Goal: Task Accomplishment & Management: Manage account settings

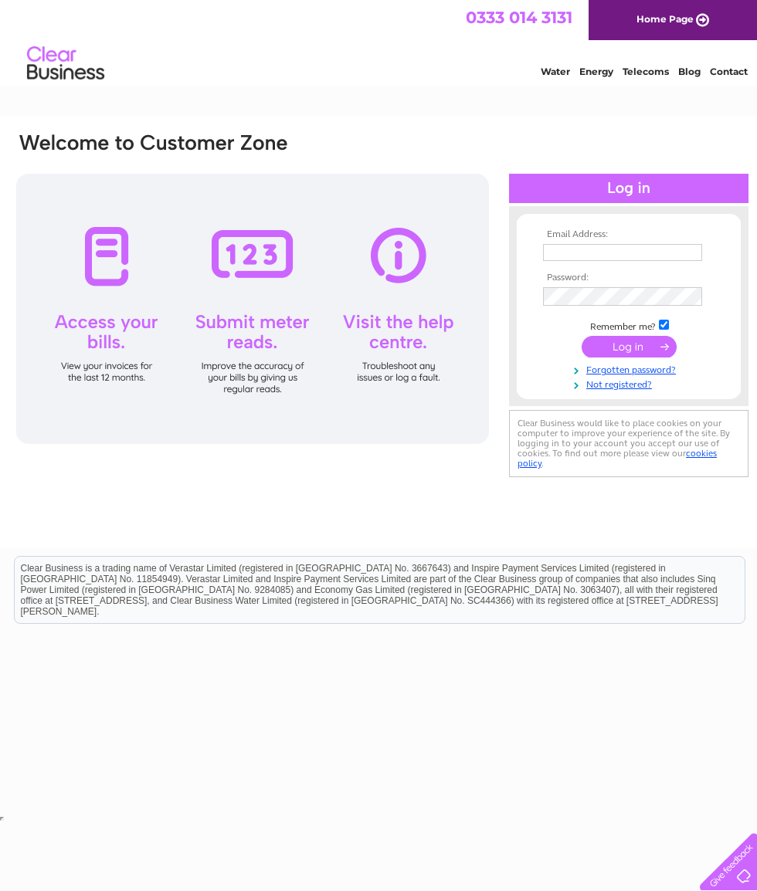
click at [670, 253] on input "text" at bounding box center [622, 252] width 159 height 17
type input "accounts@vapours-ecigarettes.co.uk"
click at [646, 352] on input "submit" at bounding box center [628, 348] width 95 height 22
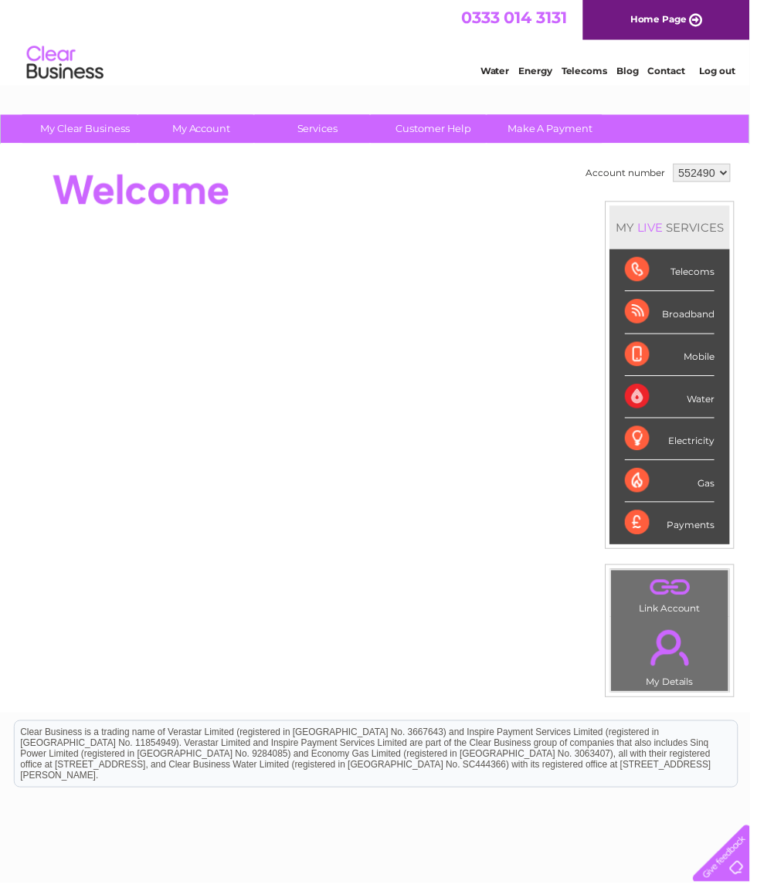
click at [710, 538] on div "Payments" at bounding box center [676, 528] width 90 height 42
click at [656, 541] on div "Payments" at bounding box center [676, 528] width 90 height 42
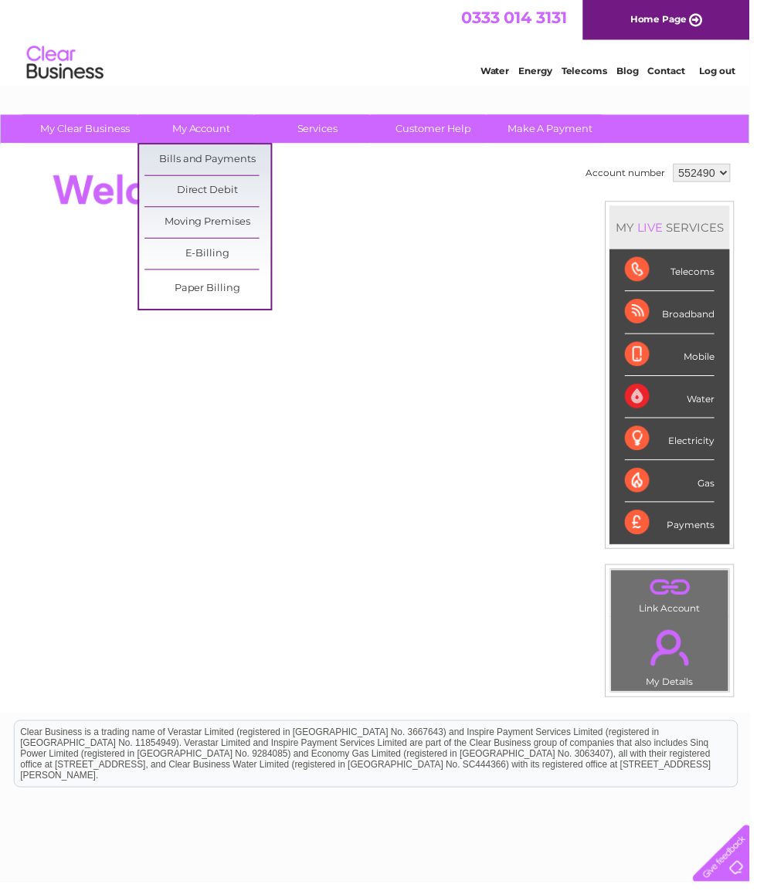
click at [217, 159] on link "Bills and Payments" at bounding box center [209, 161] width 127 height 31
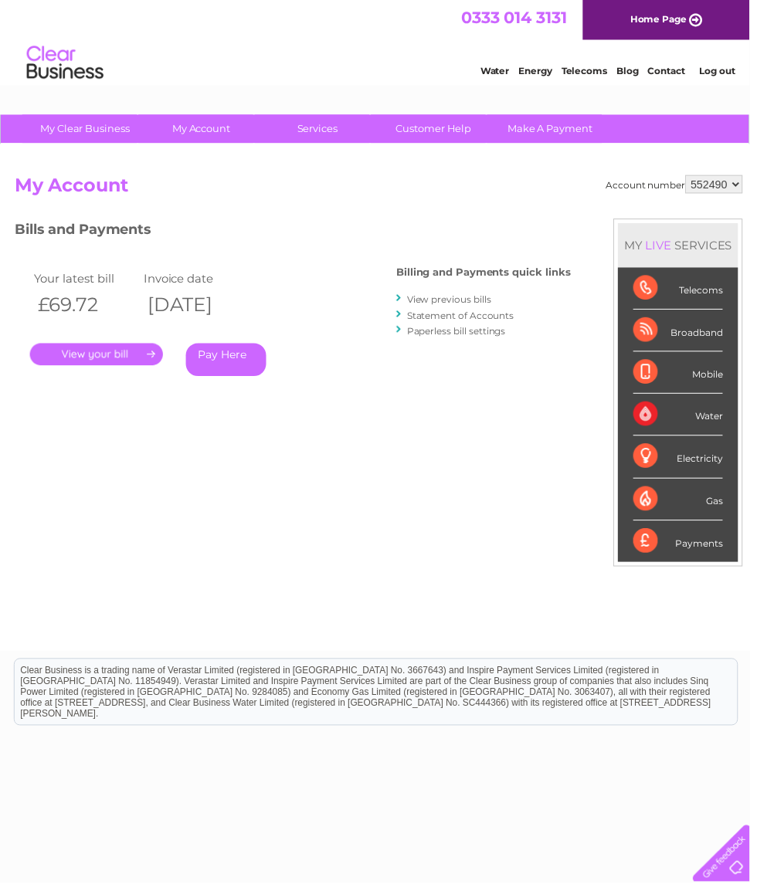
click at [114, 361] on link "." at bounding box center [97, 358] width 134 height 22
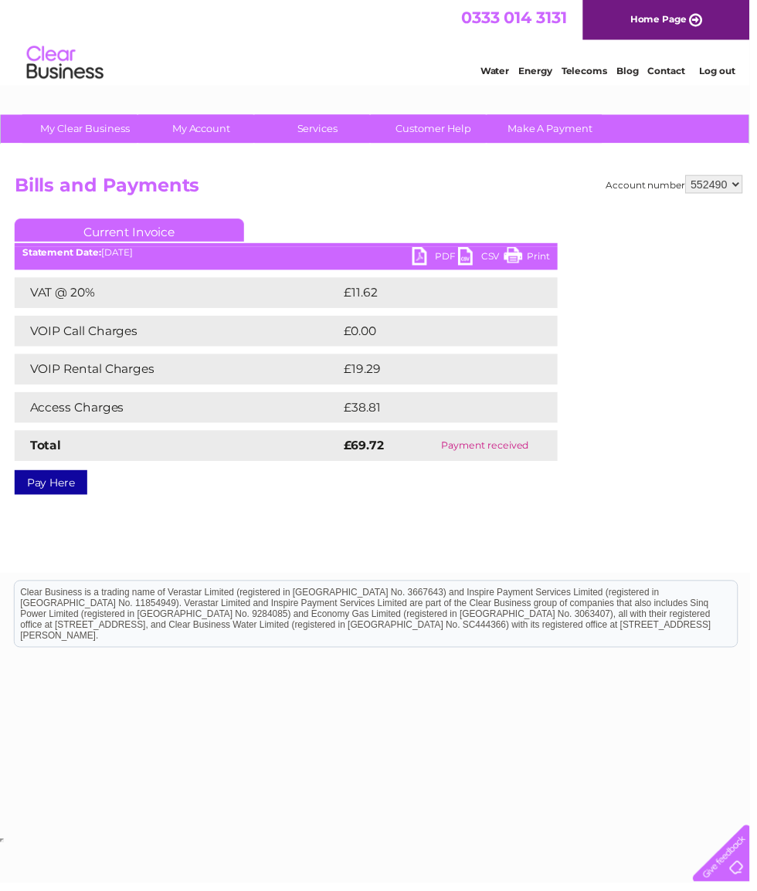
click at [435, 259] on link "PDF" at bounding box center [439, 260] width 46 height 22
